Goal: Transaction & Acquisition: Book appointment/travel/reservation

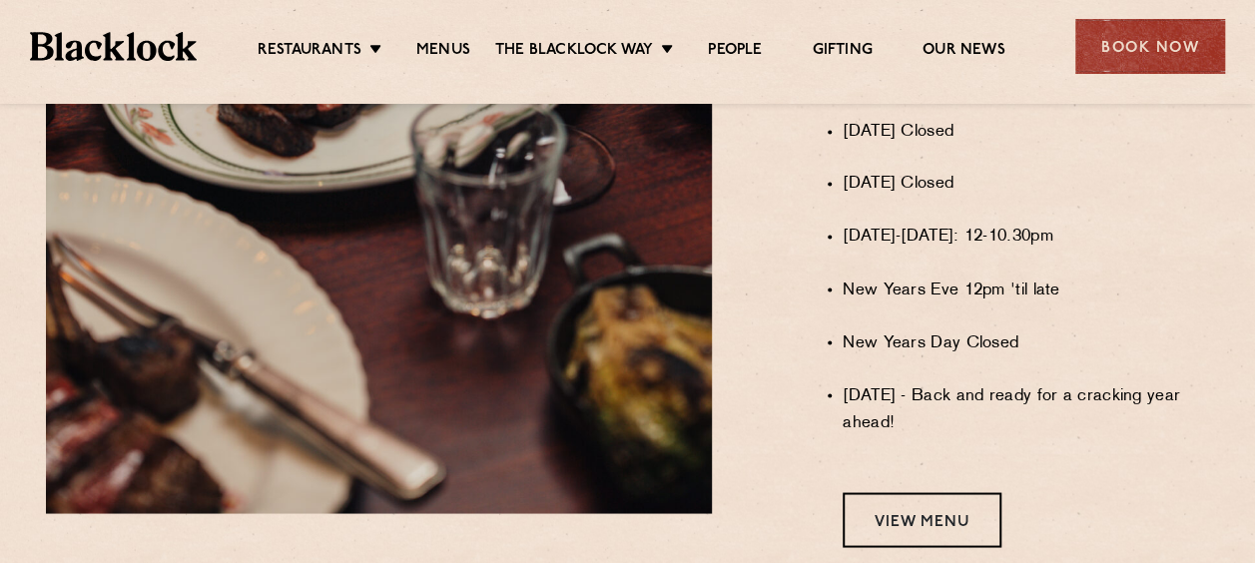
scroll to position [1590, 0]
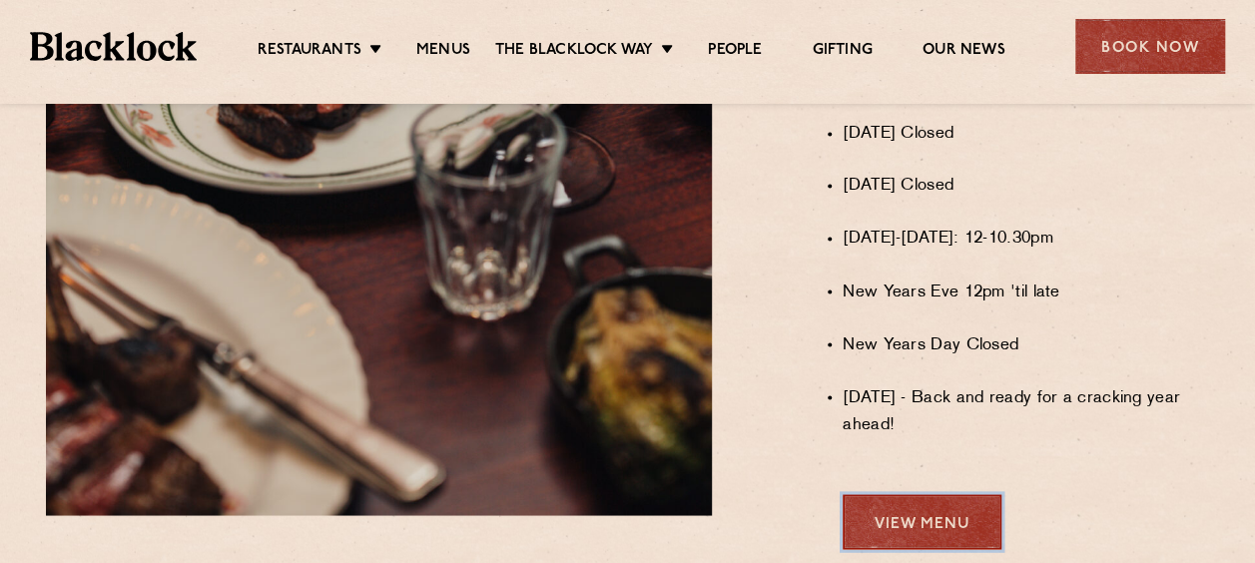
click at [953, 529] on link "View Menu" at bounding box center [922, 521] width 159 height 55
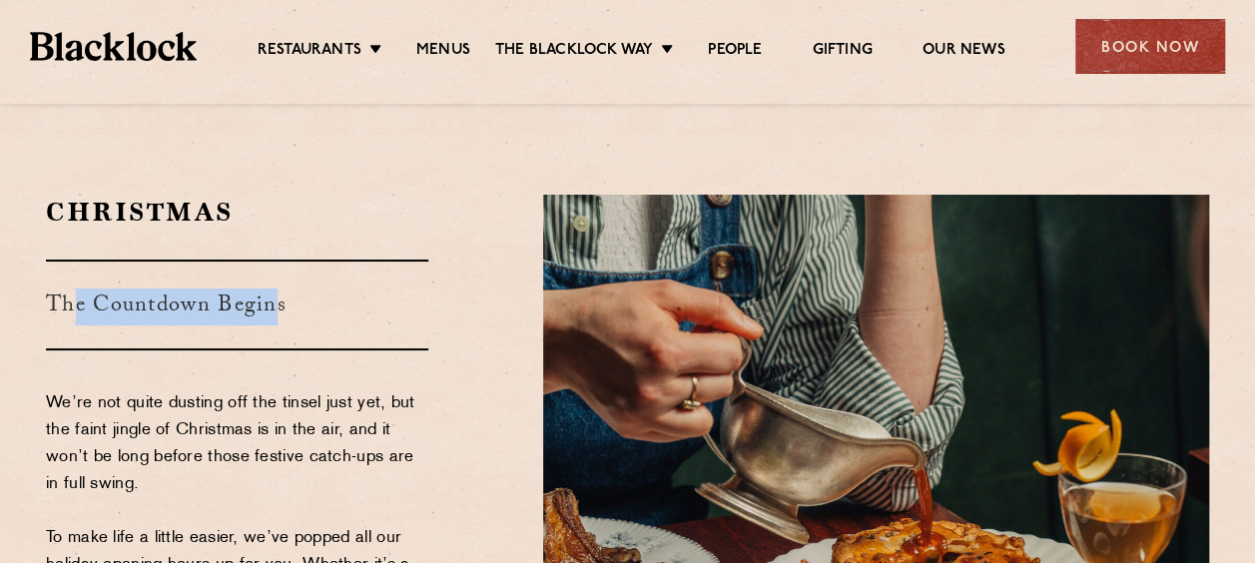
drag, startPoint x: 114, startPoint y: 302, endPoint x: 278, endPoint y: 302, distance: 163.7
click at [278, 302] on h3 "The Countdown Begins" at bounding box center [237, 305] width 382 height 91
click at [279, 302] on h3 "The Countdown Begins" at bounding box center [237, 305] width 382 height 91
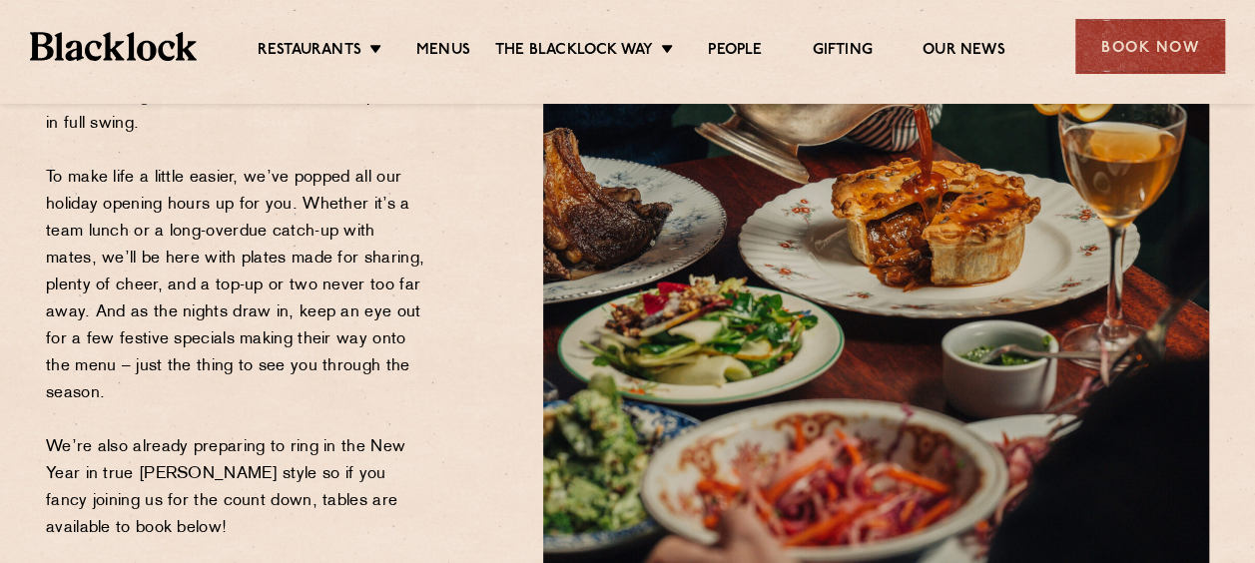
scroll to position [399, 0]
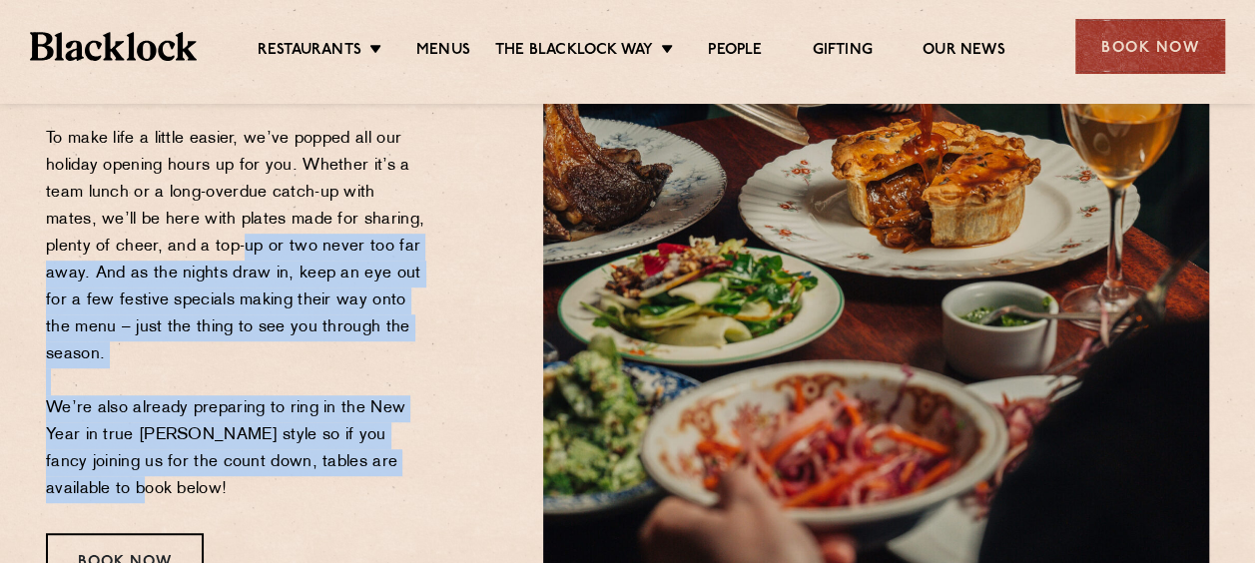
drag, startPoint x: 206, startPoint y: 266, endPoint x: 427, endPoint y: 470, distance: 301.7
click at [427, 470] on p "We’re not quite dusting off the tinsel just yet, but the faint jingle of Christ…" at bounding box center [237, 247] width 382 height 512
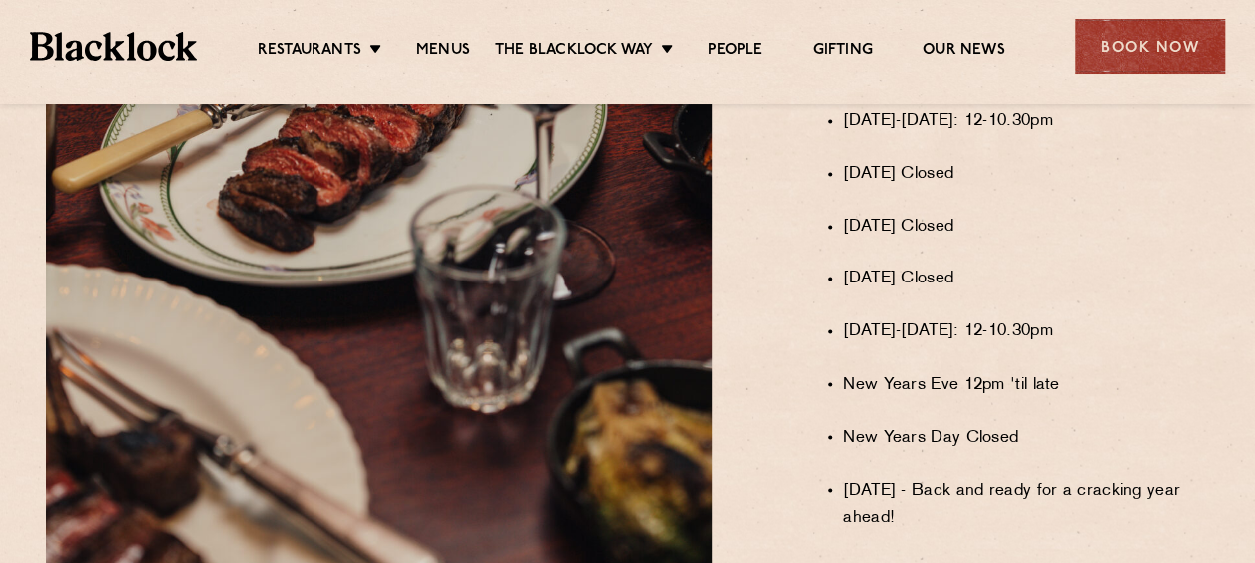
scroll to position [1597, 0]
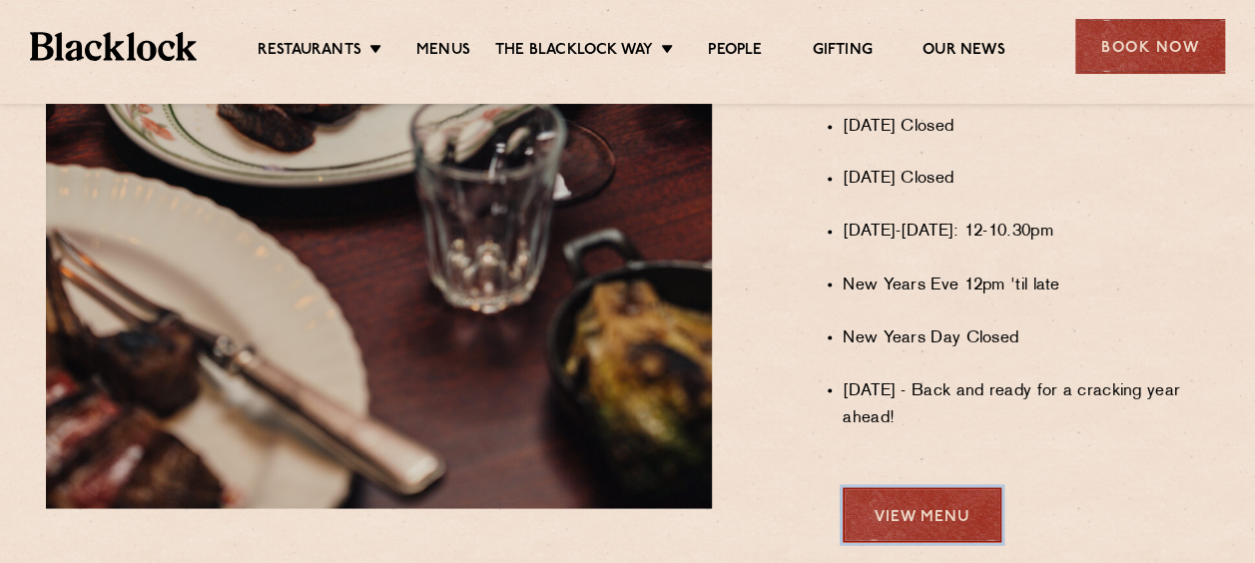
click at [980, 522] on link "View Menu" at bounding box center [922, 514] width 159 height 55
